Goal: Transaction & Acquisition: Purchase product/service

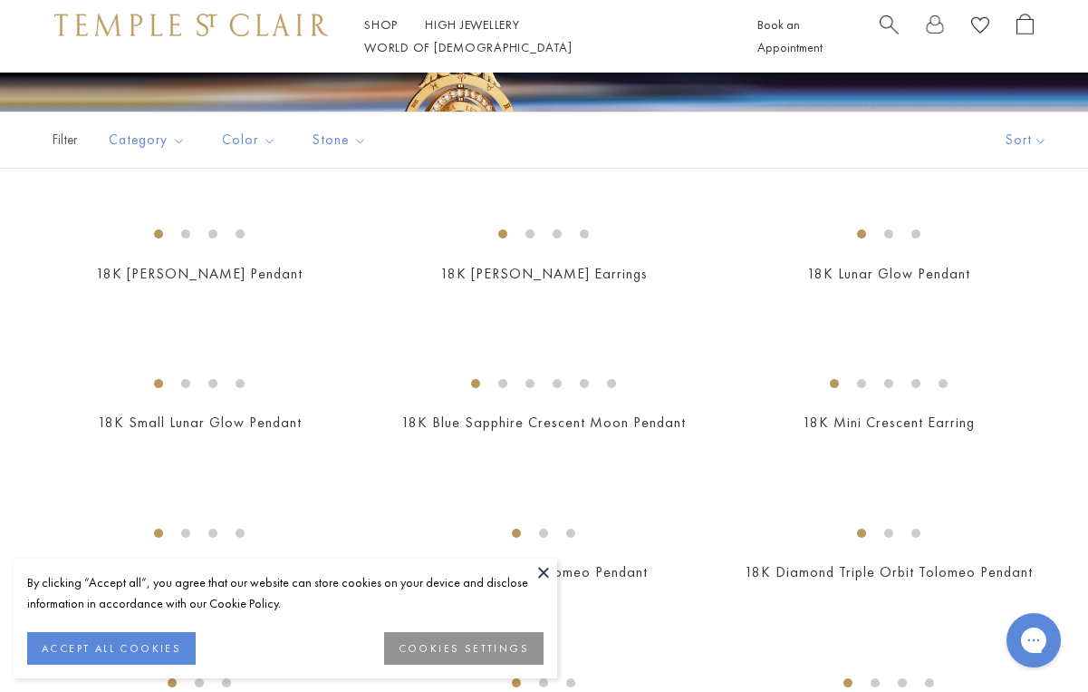
scroll to position [325, 0]
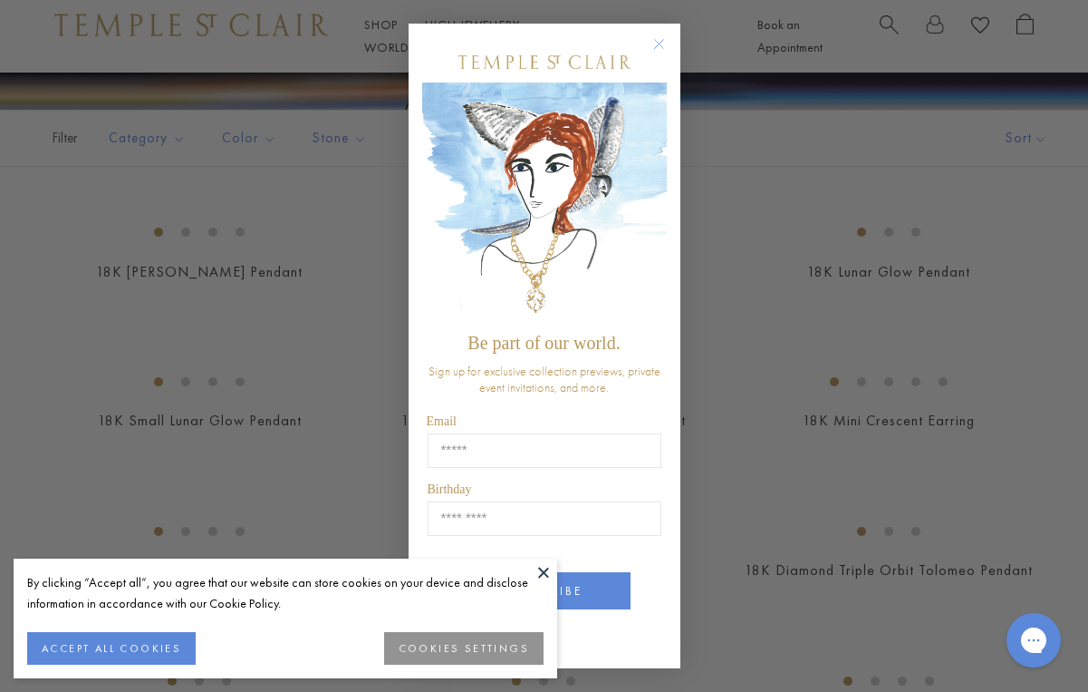
click at [661, 46] on icon "Close dialog" at bounding box center [658, 43] width 9 height 9
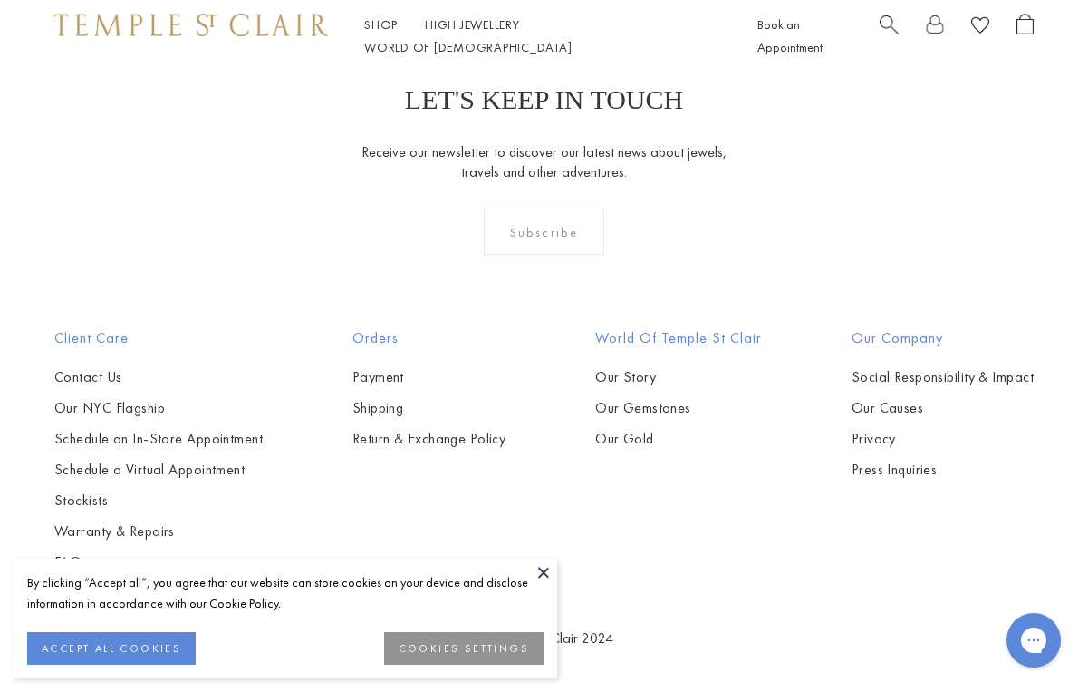
scroll to position [5664, 0]
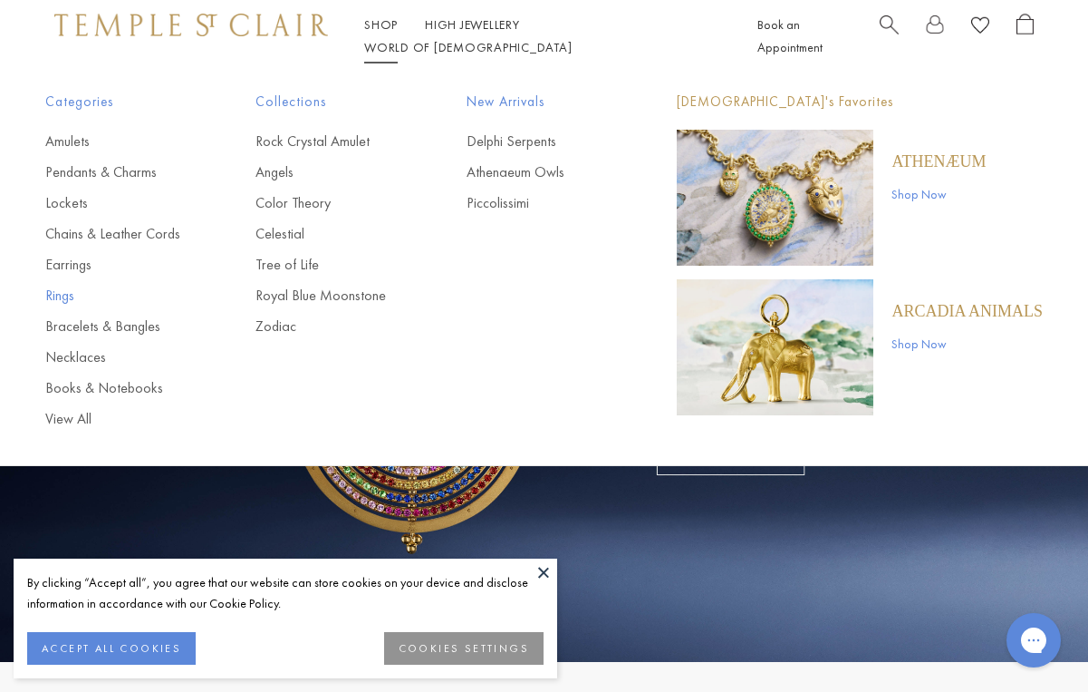
click at [60, 295] on link "Rings" at bounding box center [114, 295] width 138 height 20
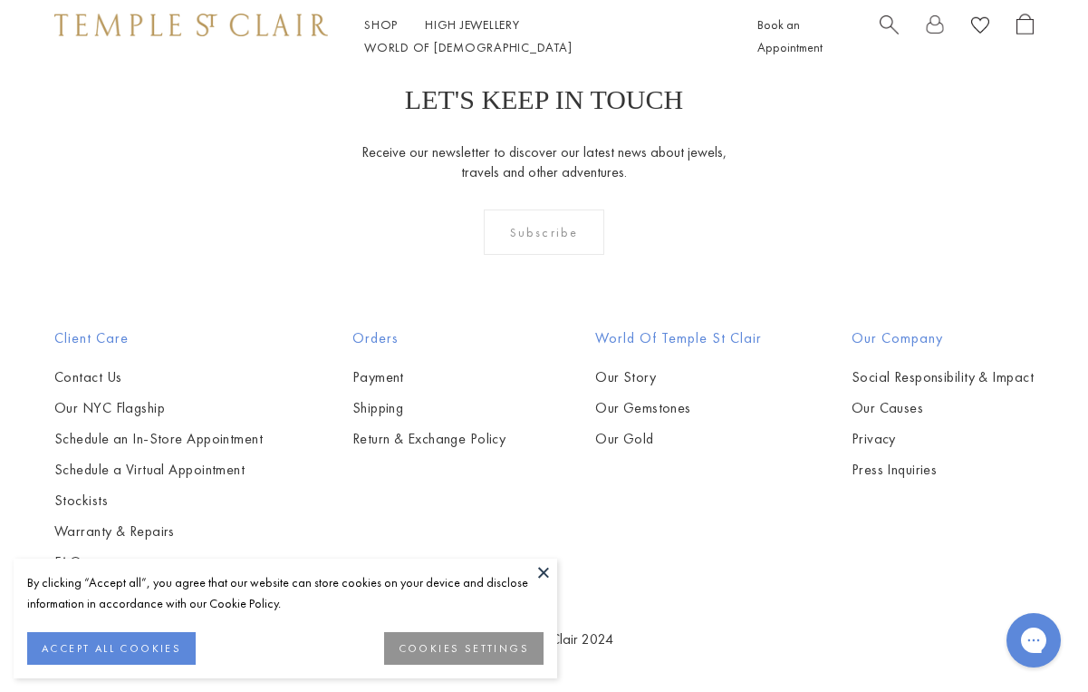
scroll to position [4729, 0]
click at [0, 0] on img at bounding box center [0, 0] width 0 height 0
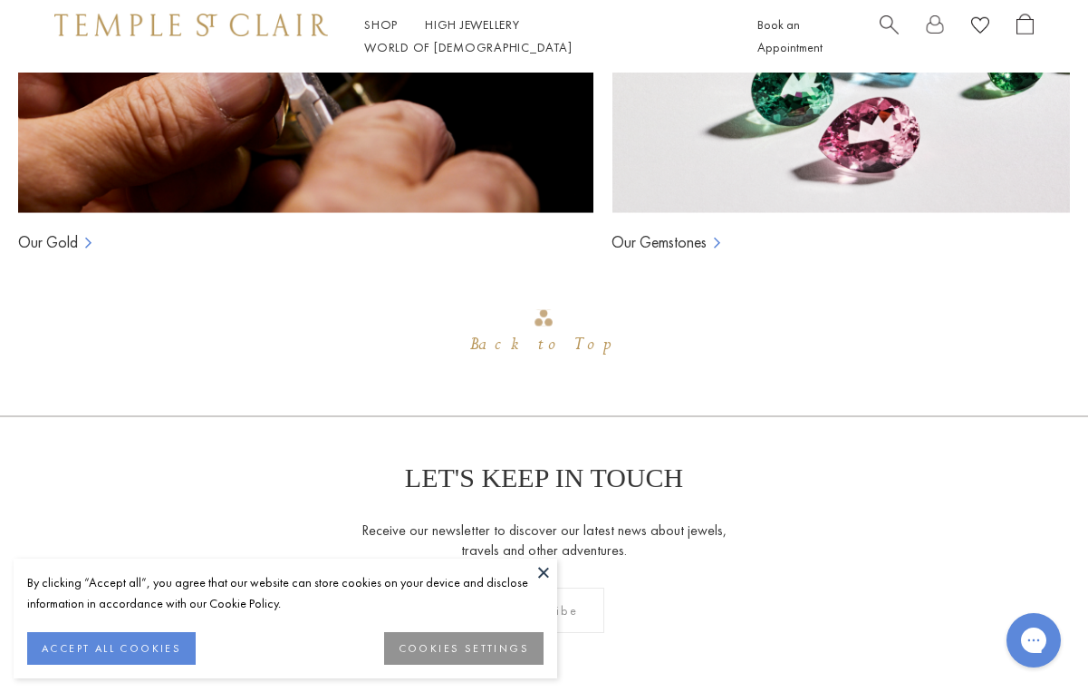
scroll to position [1351, 0]
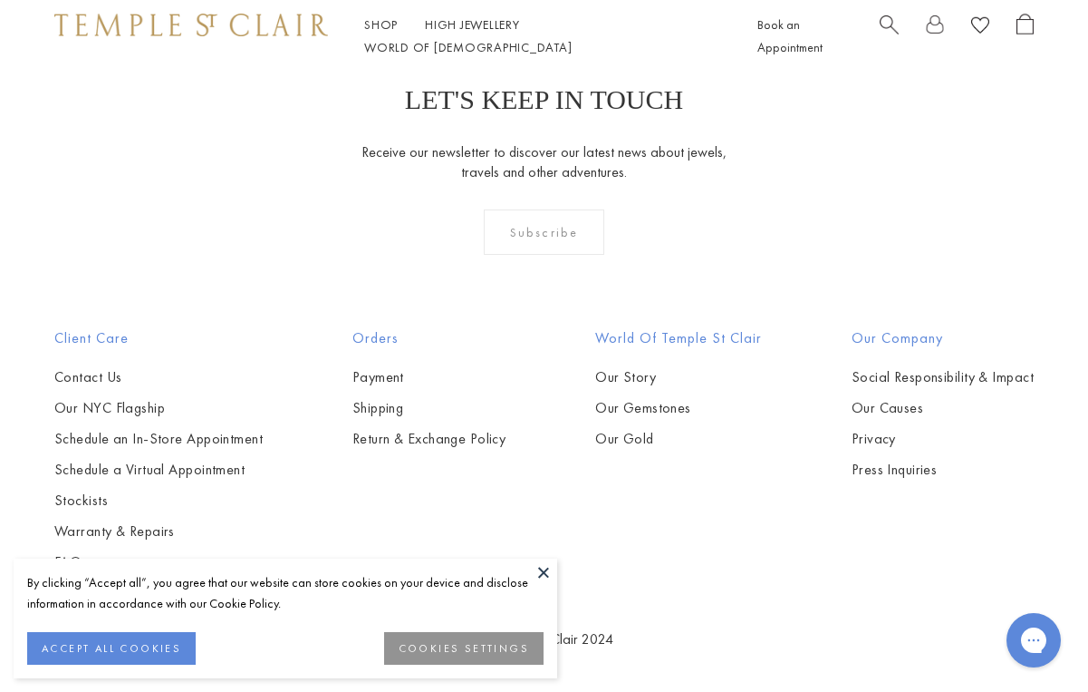
scroll to position [6830, 0]
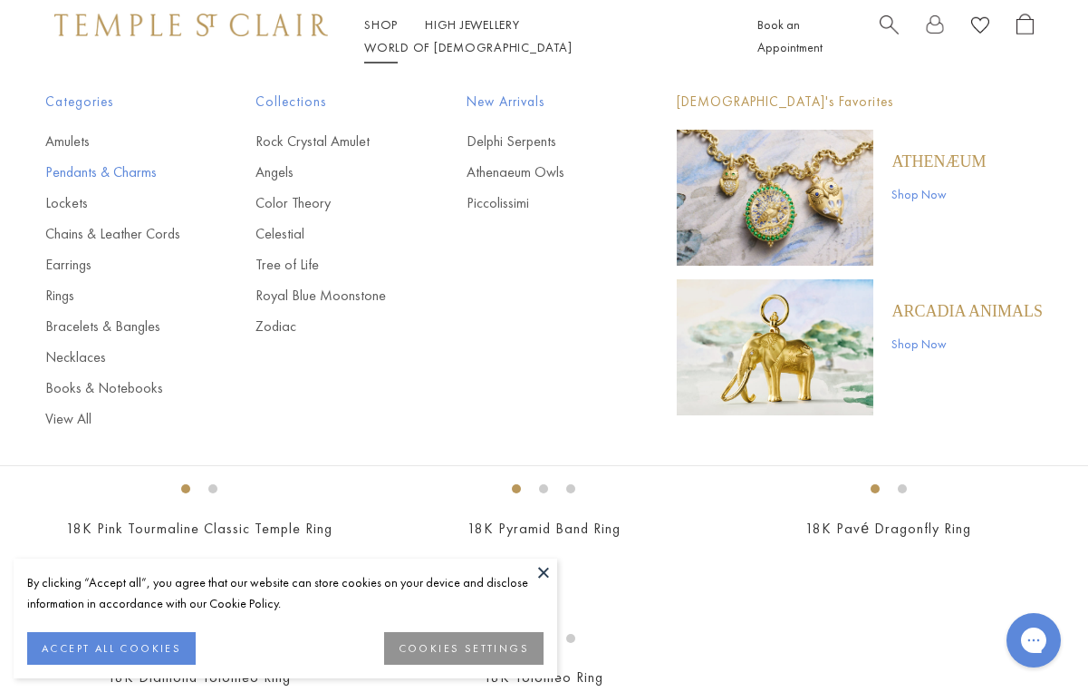
click at [82, 175] on link "Pendants & Charms" at bounding box center [114, 172] width 138 height 20
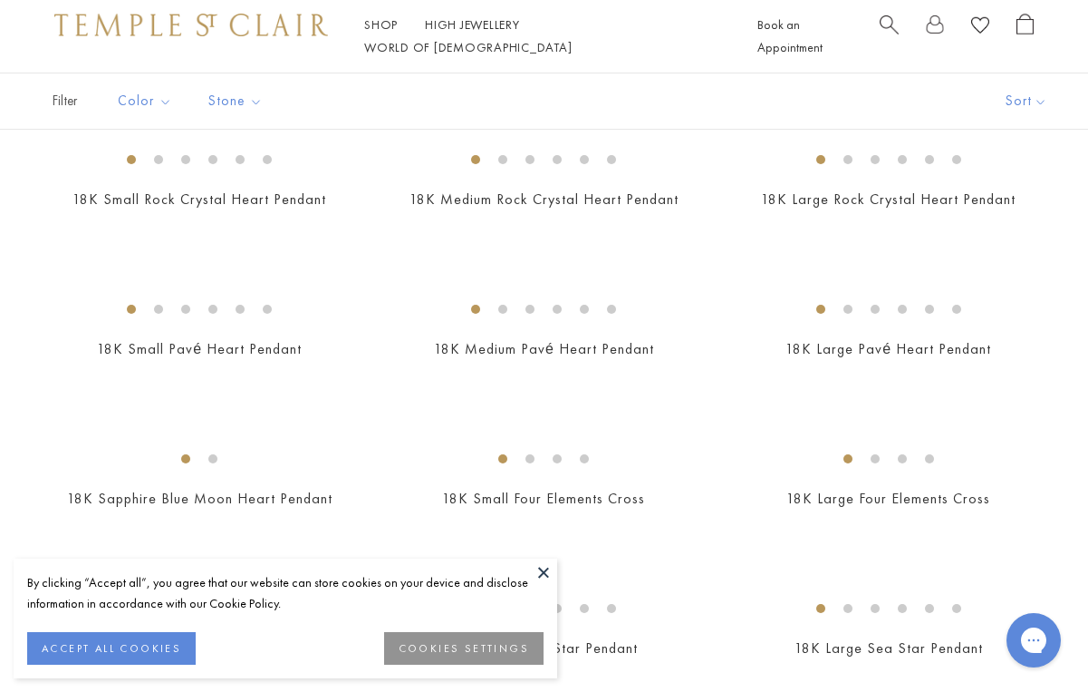
scroll to position [1549, 0]
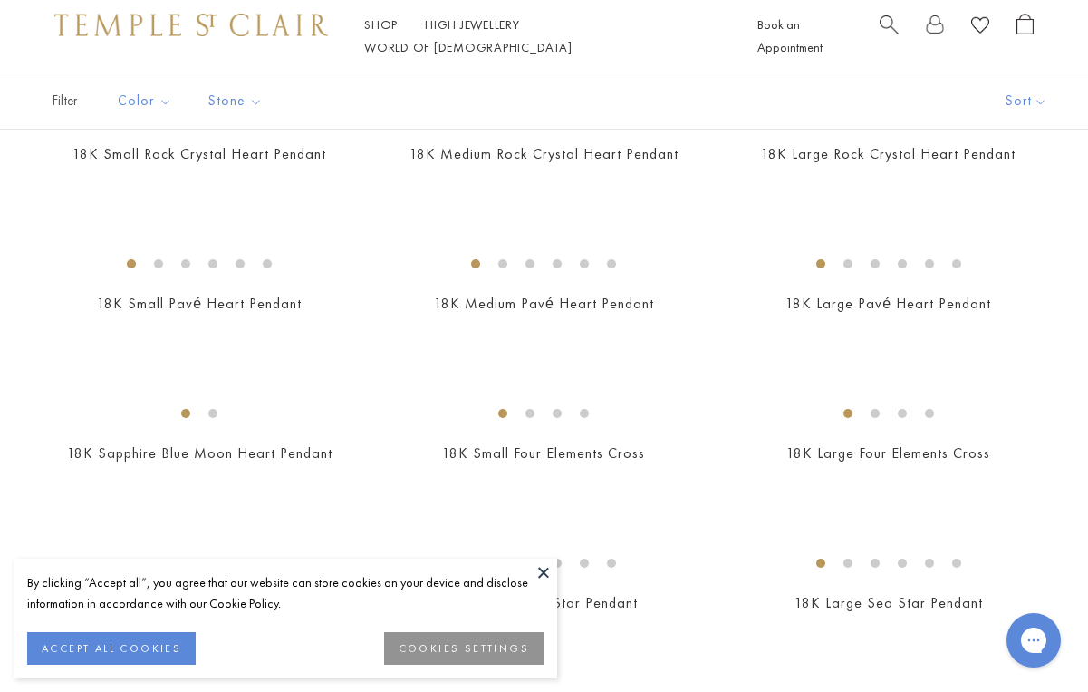
click at [0, 0] on img at bounding box center [0, 0] width 0 height 0
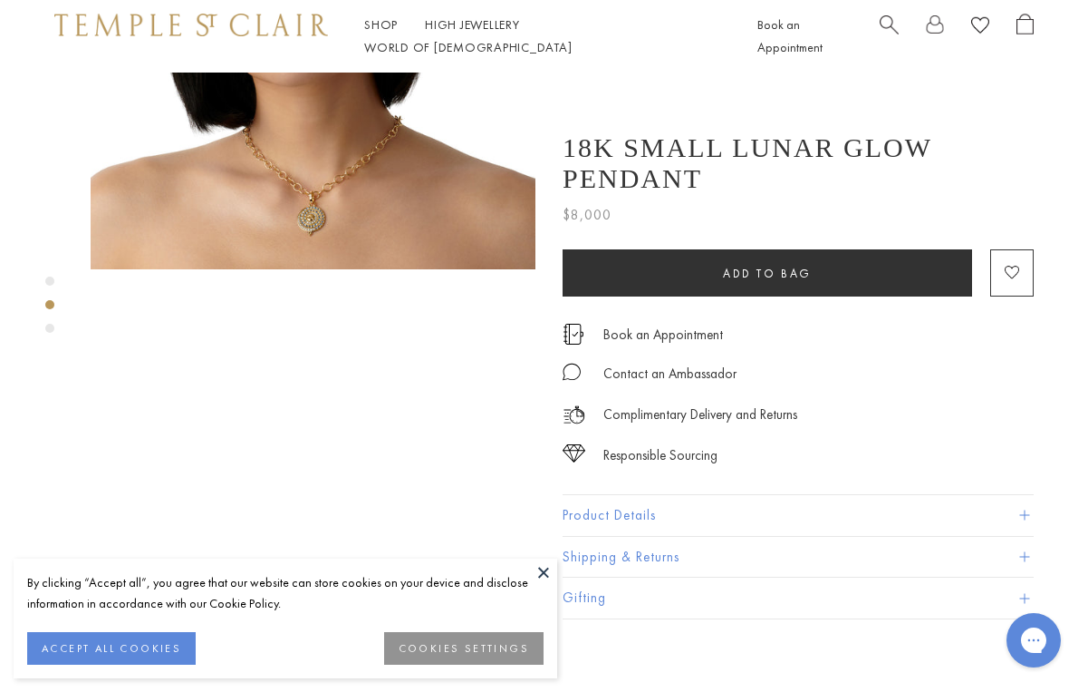
scroll to position [733, 0]
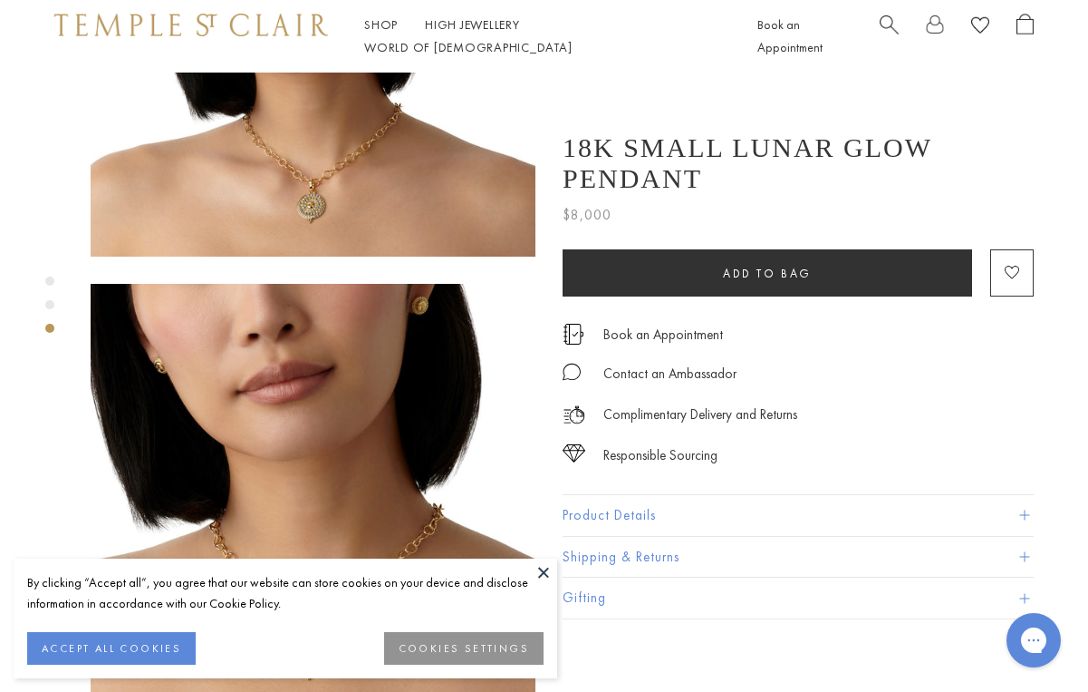
click at [1026, 512] on span at bounding box center [1025, 515] width 10 height 10
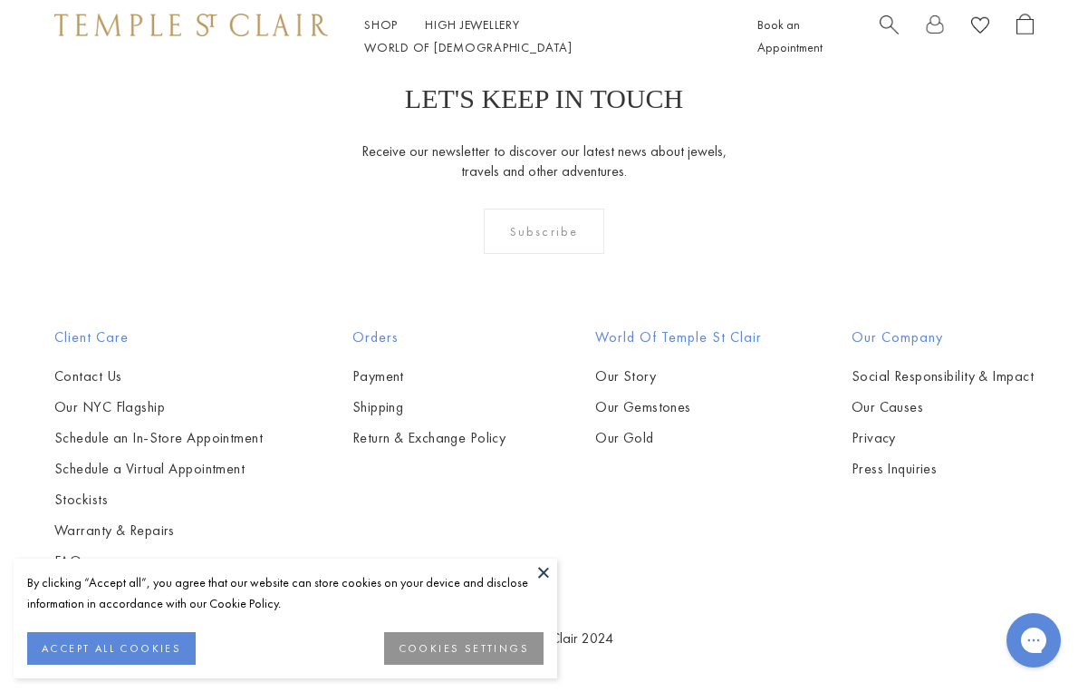
scroll to position [8507, 0]
